Goal: Task Accomplishment & Management: Manage account settings

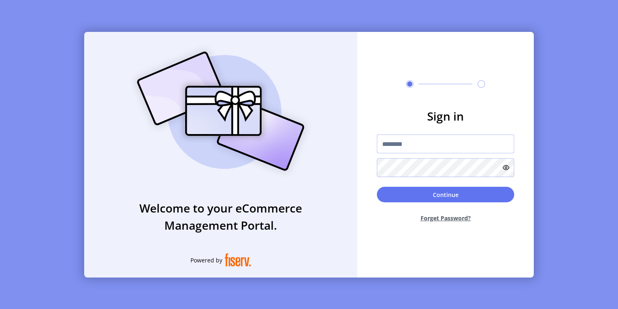
click at [406, 141] on input "text" at bounding box center [445, 143] width 137 height 19
type input "**********"
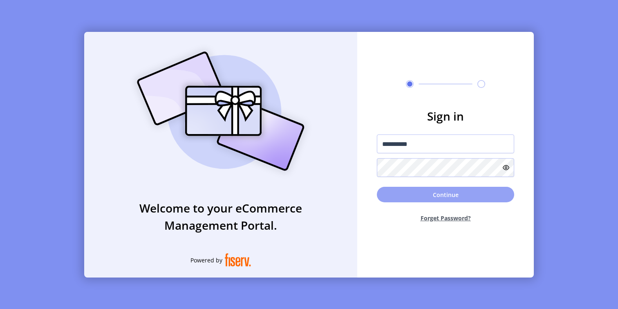
click at [414, 199] on button "Continue" at bounding box center [445, 195] width 137 height 16
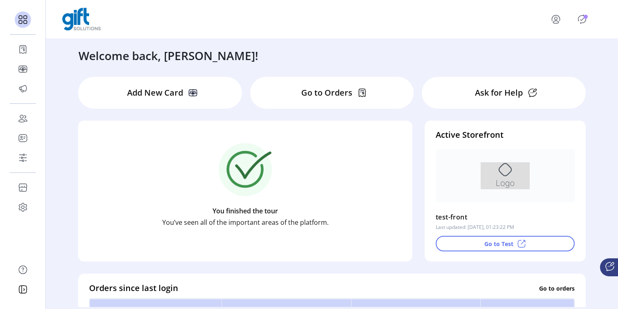
click at [321, 88] on p "Go to Orders" at bounding box center [326, 93] width 51 height 12
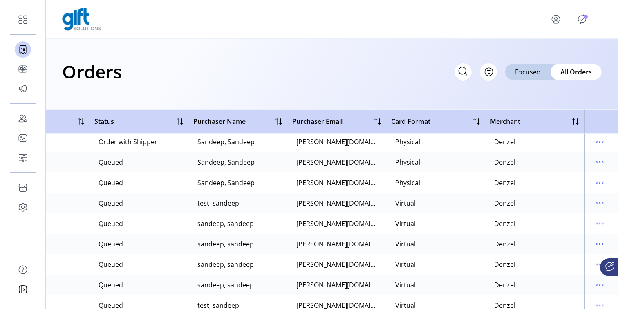
scroll to position [0, 158]
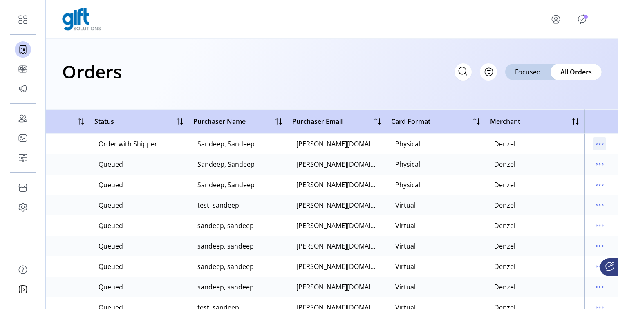
click at [596, 141] on icon "menu" at bounding box center [599, 143] width 13 height 13
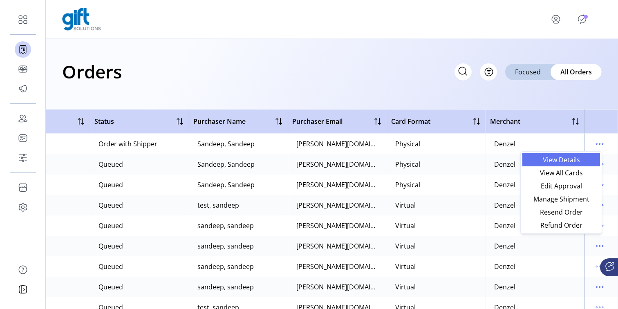
click at [568, 158] on span "View Details" at bounding box center [561, 159] width 68 height 7
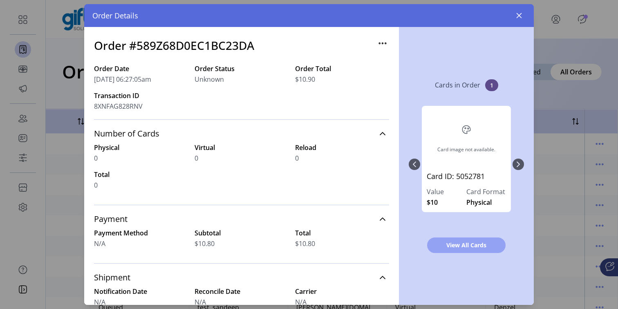
click at [463, 243] on span "View All Cards" at bounding box center [465, 245] width 57 height 9
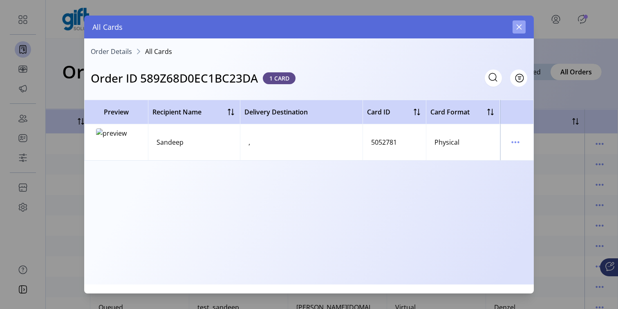
click at [521, 27] on icon "button" at bounding box center [518, 27] width 7 height 7
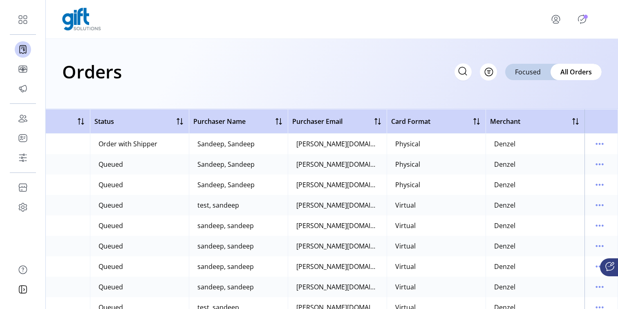
scroll to position [16, 158]
